Goal: Task Accomplishment & Management: Use online tool/utility

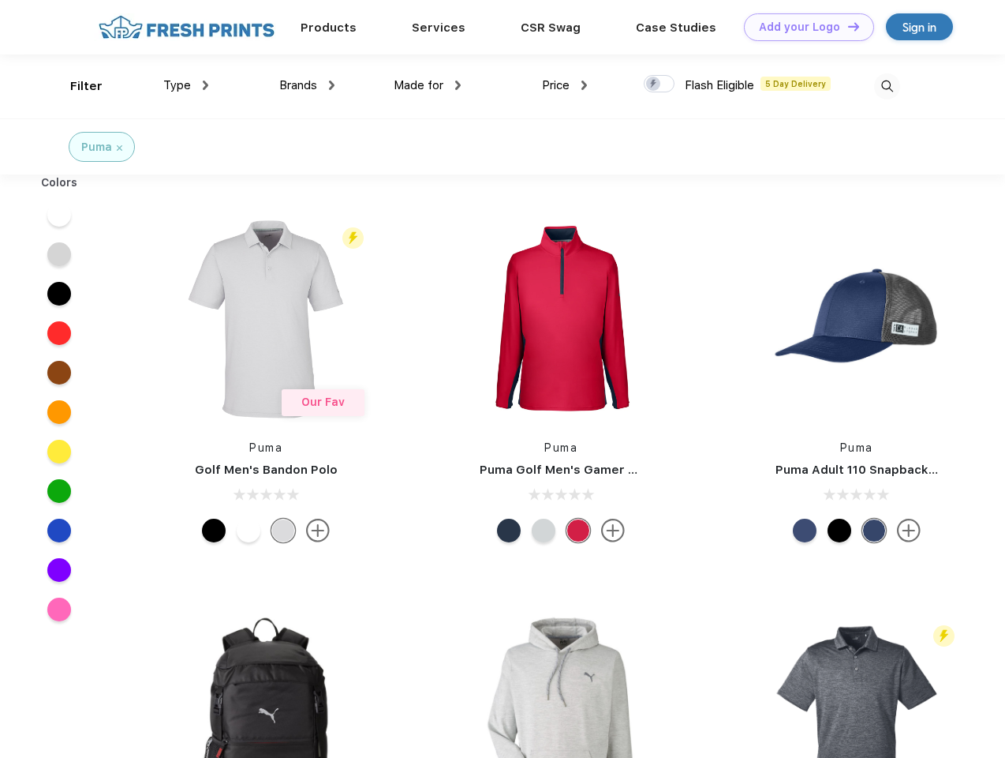
click at [803, 27] on link "Add your Logo Design Tool" at bounding box center [809, 27] width 130 height 28
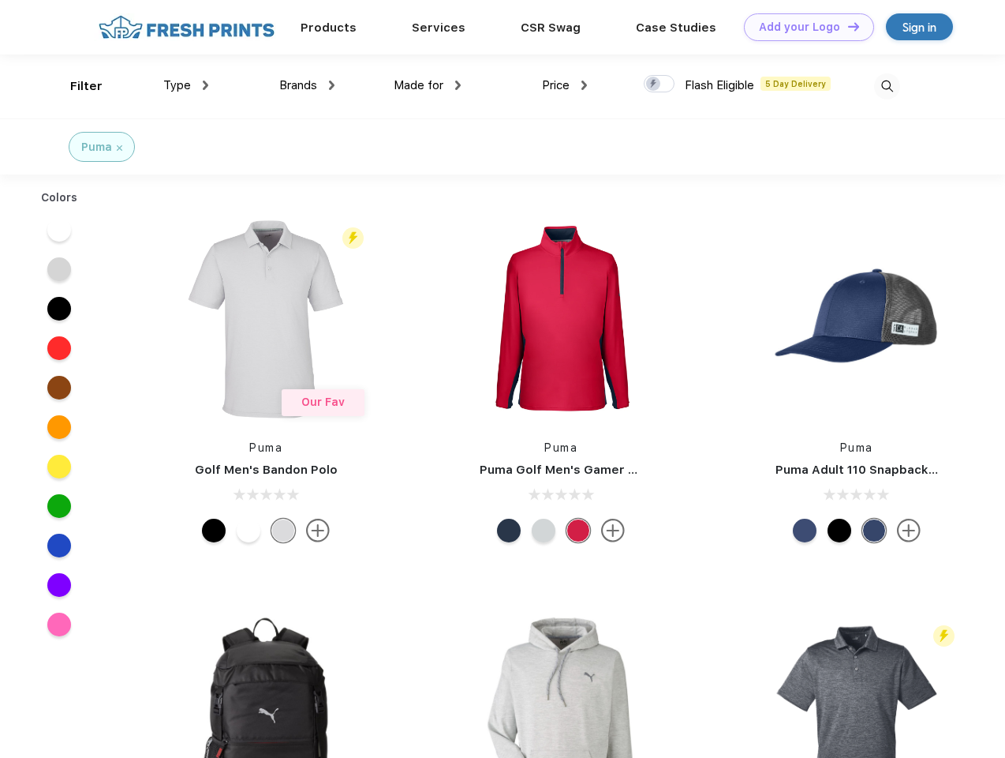
click at [0, 0] on div "Design Tool" at bounding box center [0, 0] width 0 height 0
click at [847, 26] on link "Add your Logo Design Tool" at bounding box center [809, 27] width 130 height 28
click at [76, 86] on div "Filter" at bounding box center [86, 86] width 32 height 18
click at [186, 85] on span "Type" at bounding box center [177, 85] width 28 height 14
click at [307, 85] on span "Brands" at bounding box center [298, 85] width 38 height 14
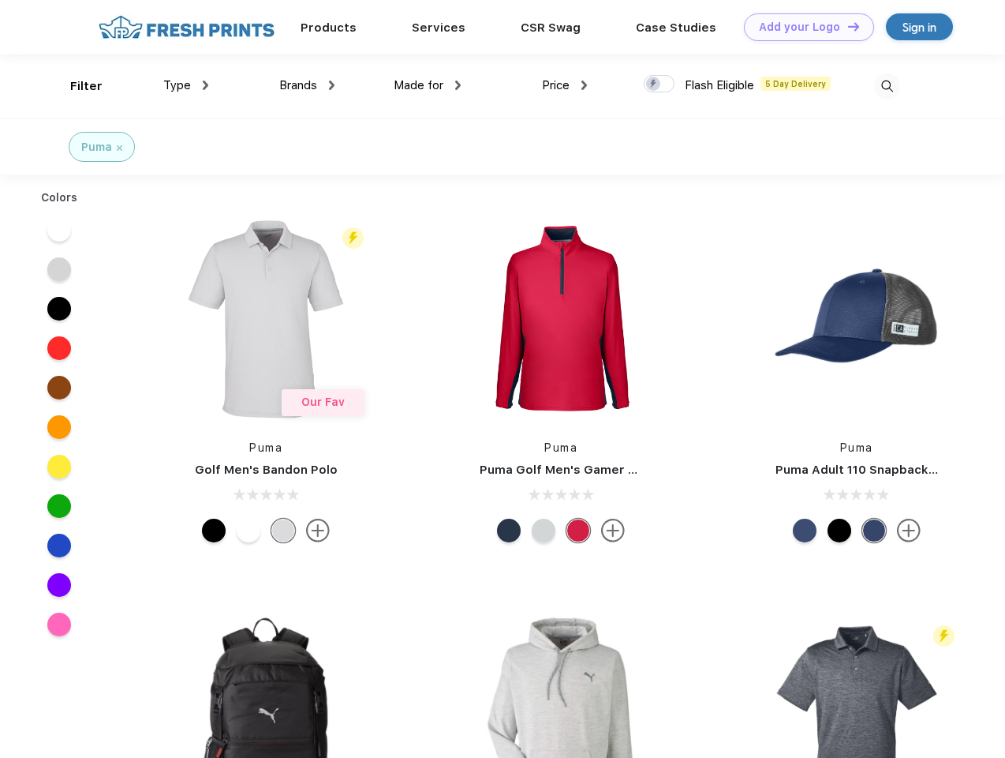
click at [428, 85] on span "Made for" at bounding box center [419, 85] width 50 height 14
click at [565, 85] on span "Price" at bounding box center [556, 85] width 28 height 14
click at [660, 84] on div at bounding box center [659, 83] width 31 height 17
click at [654, 84] on input "checkbox" at bounding box center [649, 79] width 10 height 10
click at [887, 86] on img at bounding box center [887, 86] width 26 height 26
